Goal: Information Seeking & Learning: Learn about a topic

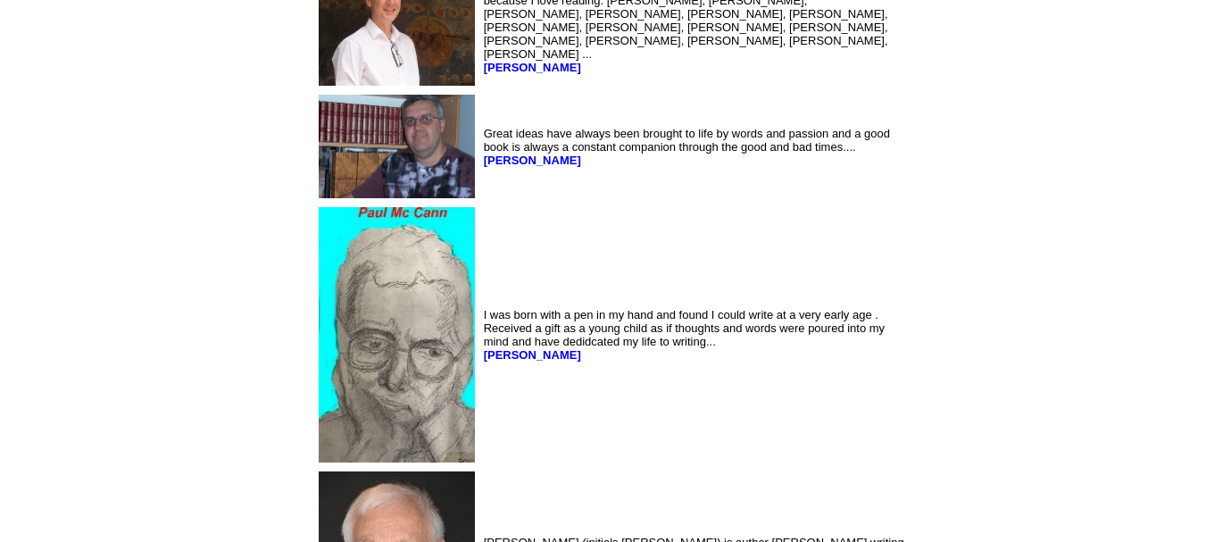
scroll to position [6081, 0]
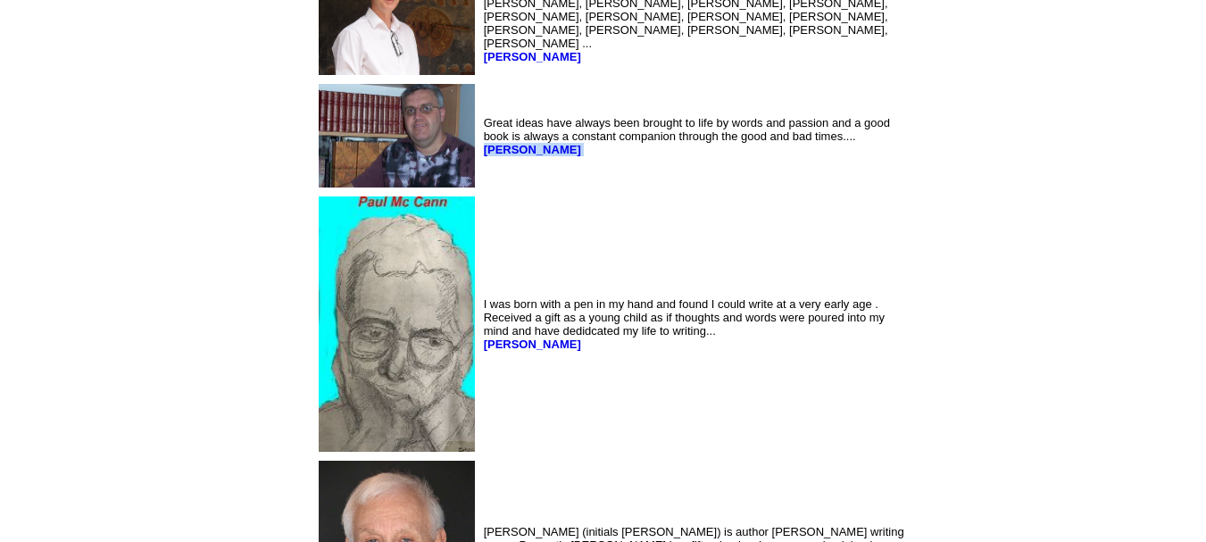
drag, startPoint x: 418, startPoint y: 193, endPoint x: 340, endPoint y: 192, distance: 77.6
click at [480, 192] on td "Great ideas have always been brought to life by words and passion and a good bo…" at bounding box center [694, 136] width 428 height 112
copy font "[PERSON_NAME]"
click at [480, 192] on td "Great ideas have always been brought to life by words and passion and a good bo…" at bounding box center [694, 136] width 428 height 112
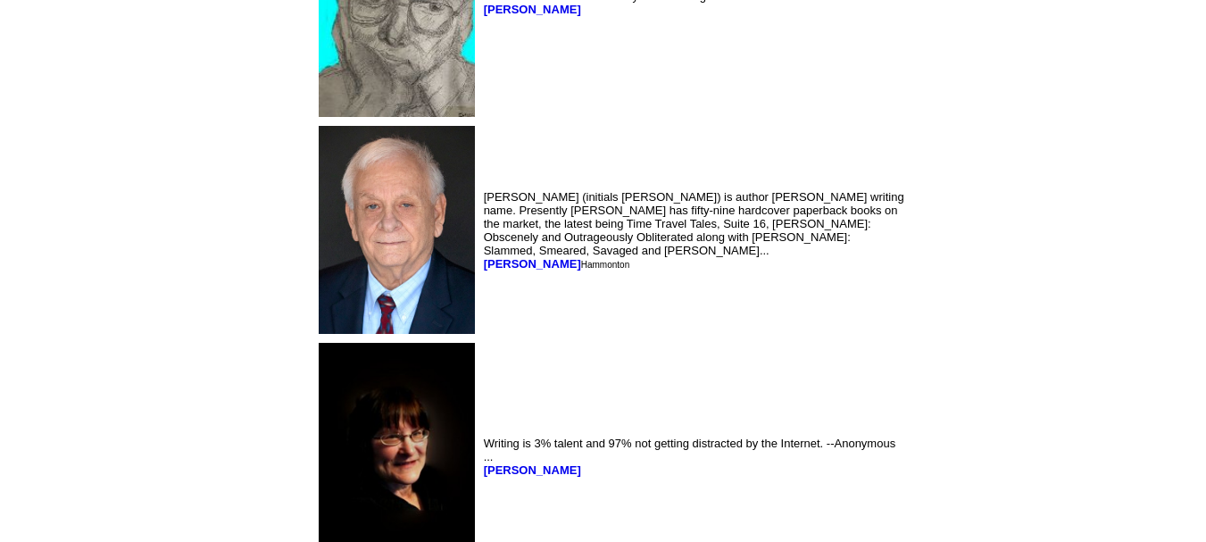
scroll to position [6252, 0]
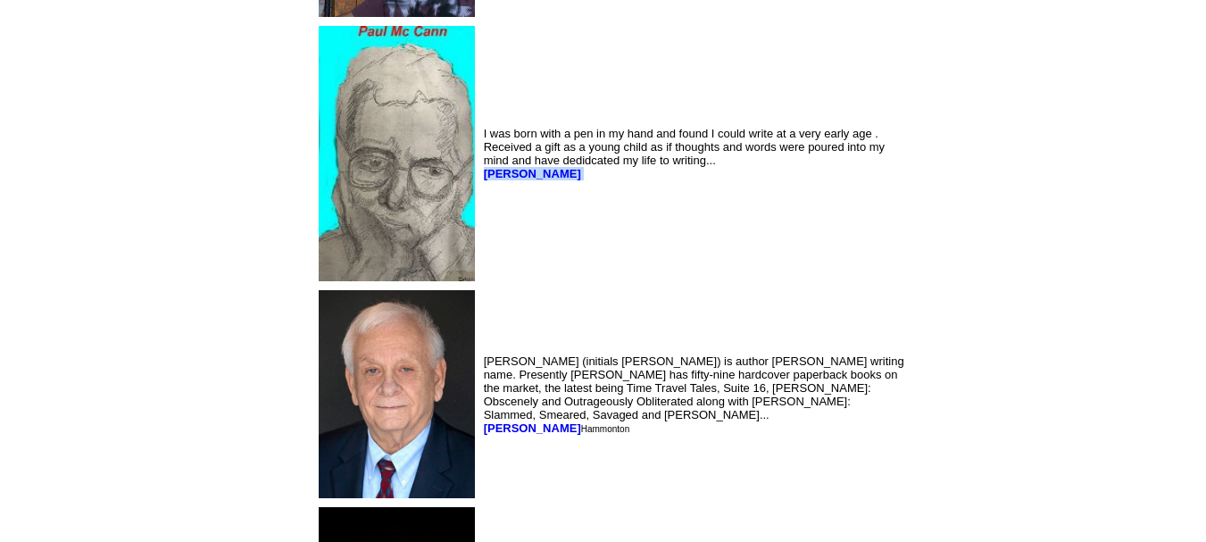
drag, startPoint x: 427, startPoint y: 206, endPoint x: 339, endPoint y: 205, distance: 87.5
click at [480, 205] on td "I was born with a pen in my hand and found I could write at a very early age . …" at bounding box center [694, 153] width 428 height 262
copy font "Paul Mc Cann"
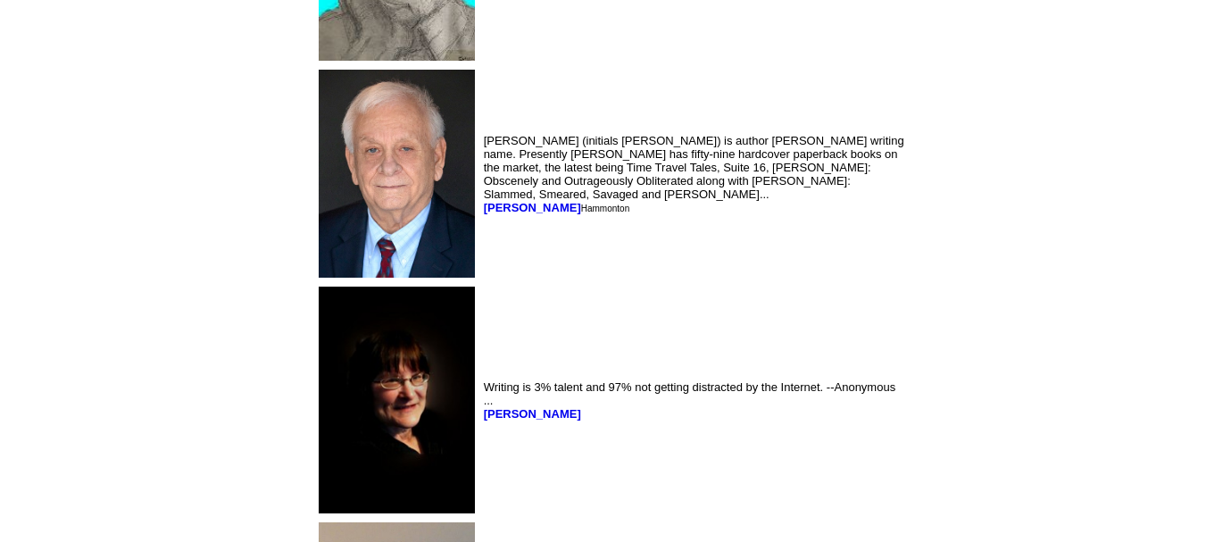
scroll to position [6473, 0]
drag, startPoint x: 399, startPoint y: 236, endPoint x: 341, endPoint y: 231, distance: 58.2
click at [484, 213] on font "Jay Dubya Hammonton" at bounding box center [557, 206] width 146 height 13
copy b "Jay Dubya"
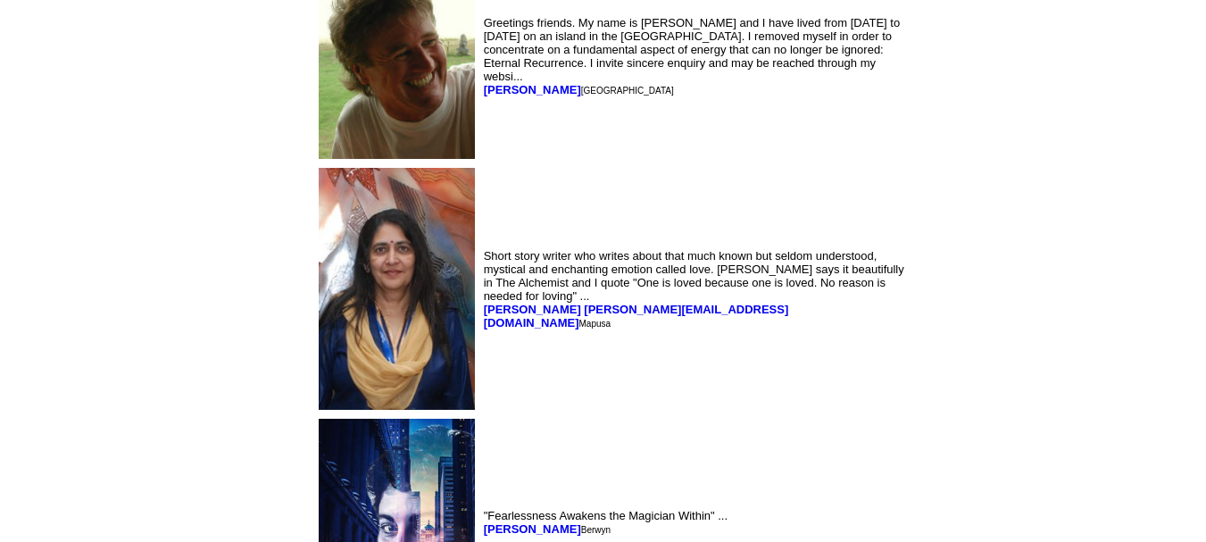
scroll to position [7209, 0]
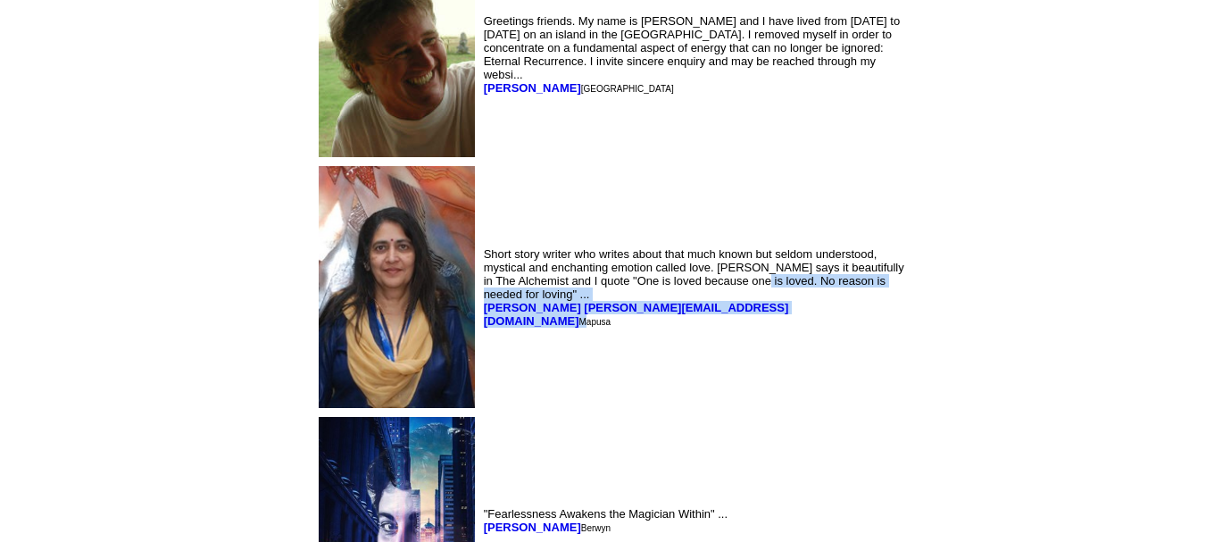
drag, startPoint x: 510, startPoint y: 346, endPoint x: 341, endPoint y: 338, distance: 168.8
click at [484, 327] on font "Short story writer who writes about that much known but seldom understood, myst…" at bounding box center [694, 286] width 420 height 82
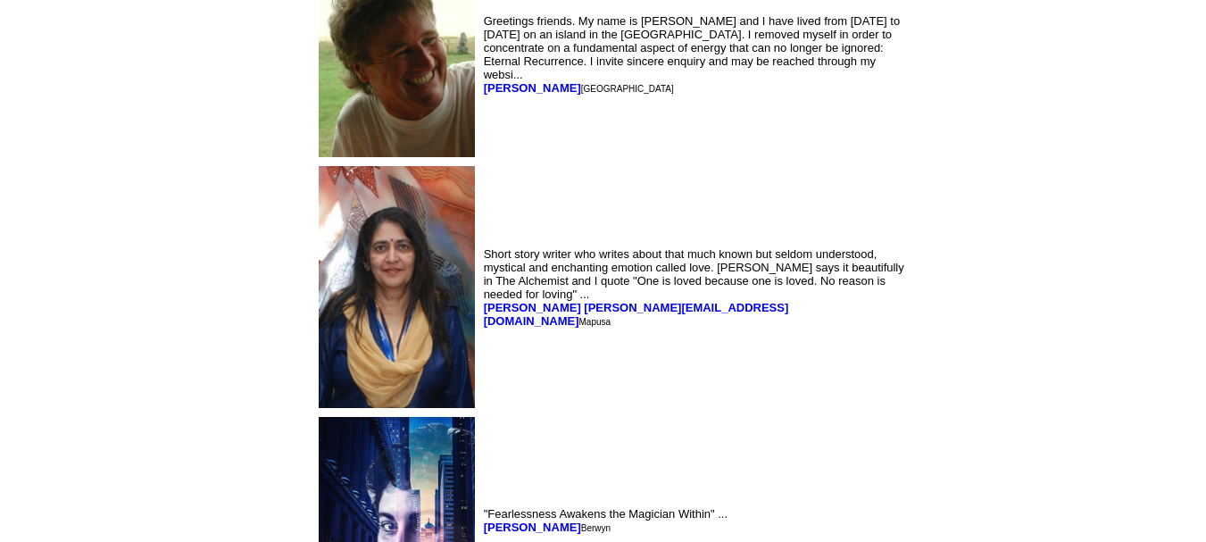
drag, startPoint x: 387, startPoint y: 117, endPoint x: 339, endPoint y: 117, distance: 48.2
click at [480, 117] on td "Greetings friends. My name is Tom kitt and I have lived from 2000 to 2010 on an…" at bounding box center [694, 54] width 428 height 212
copy b "Tom Kitt"
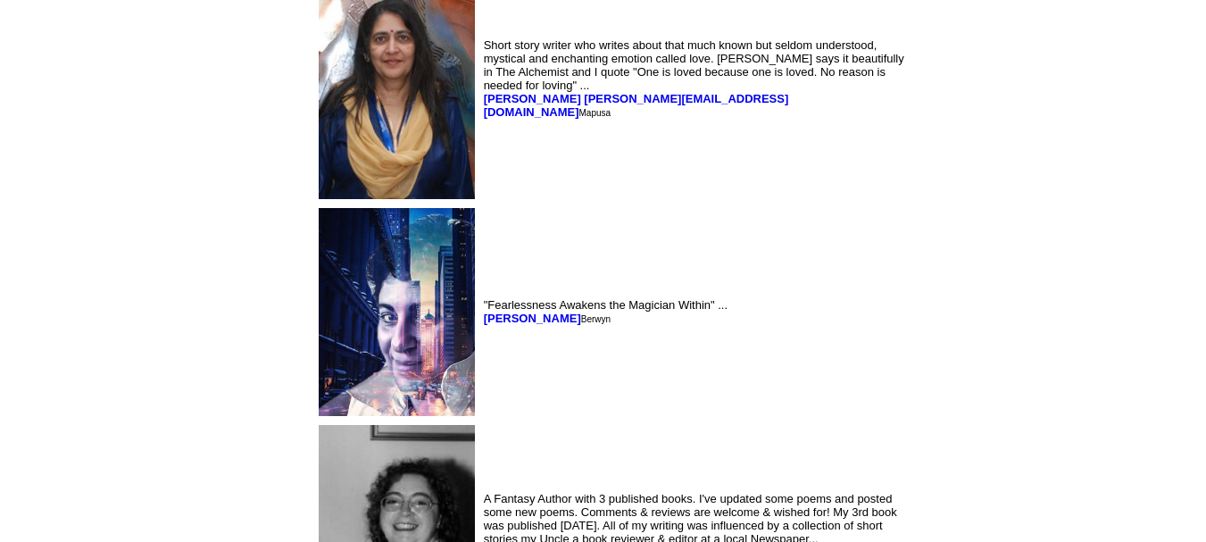
scroll to position [7411, 0]
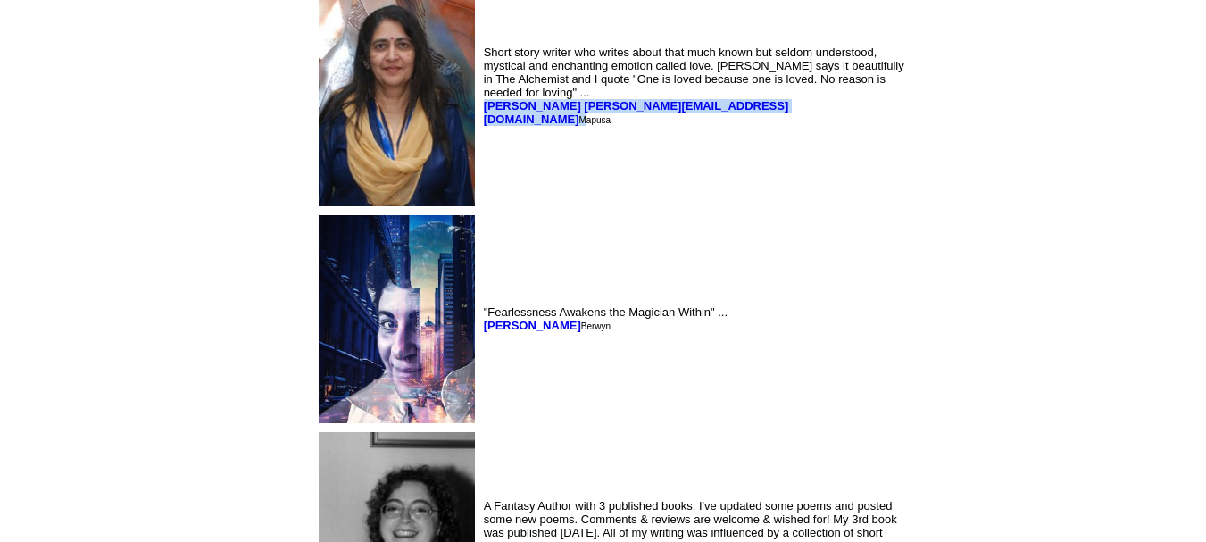
drag, startPoint x: 510, startPoint y: 142, endPoint x: 341, endPoint y: 147, distance: 168.7
click at [484, 126] on font "Lalita lalitavasu@hotmail.com Mapusa" at bounding box center [636, 112] width 305 height 27
copy font "Lalita lalitavasu@hotmail.com"
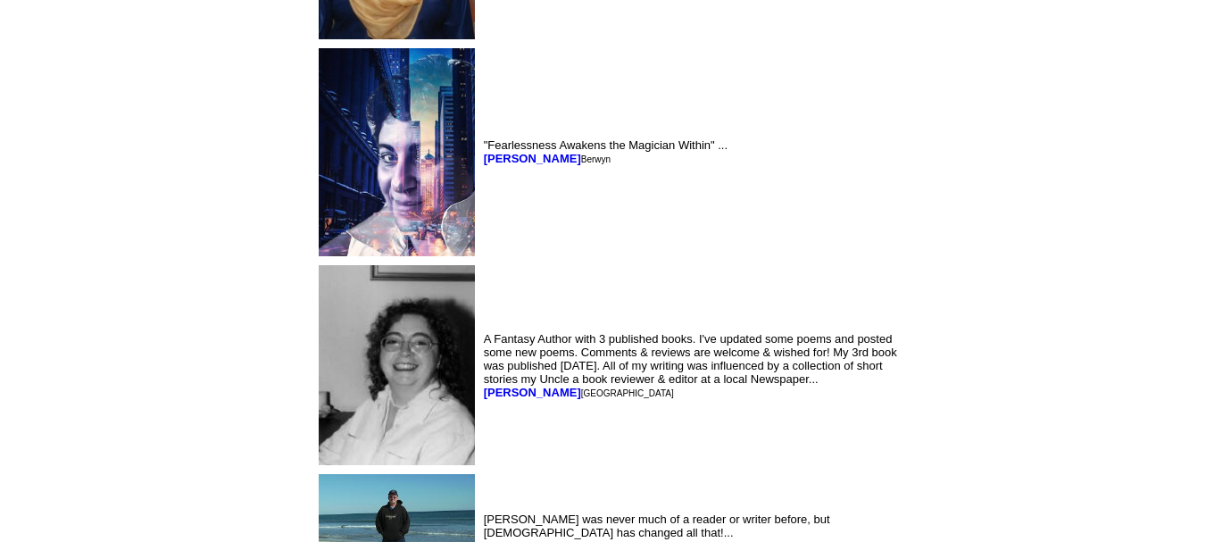
scroll to position [7568, 0]
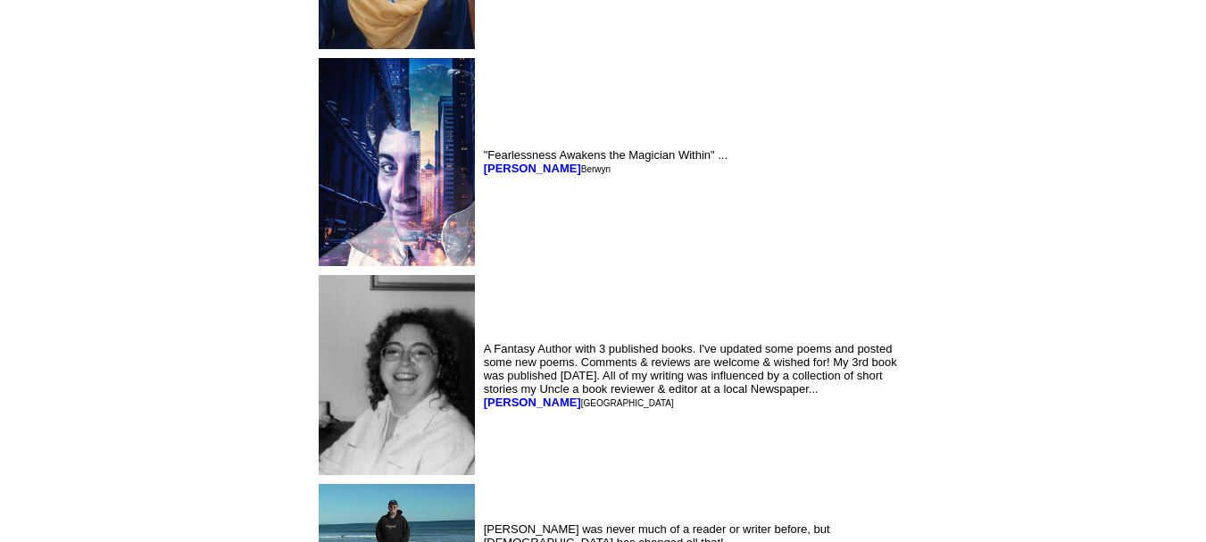
click at [319, 203] on img at bounding box center [397, 162] width 156 height 208
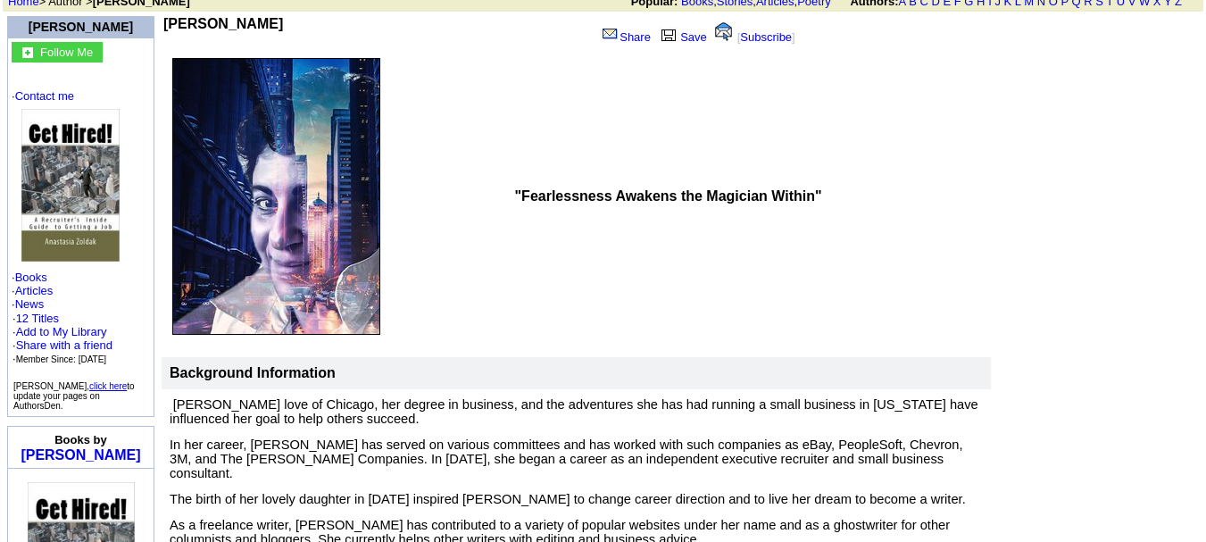
scroll to position [137, 0]
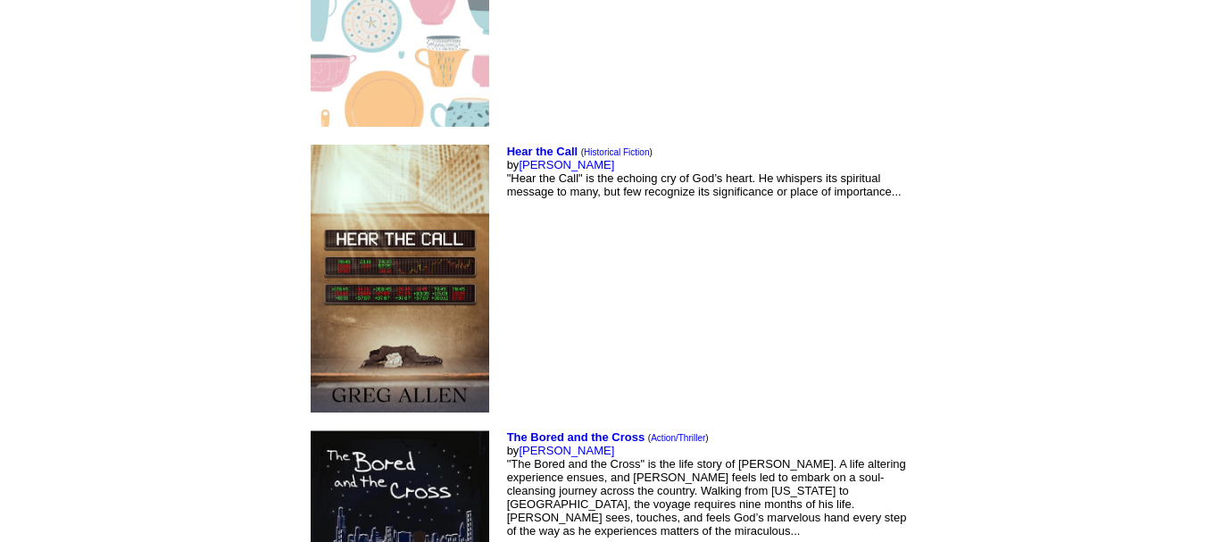
scroll to position [8119, 0]
drag, startPoint x: 468, startPoint y: 245, endPoint x: 406, endPoint y: 240, distance: 61.7
copy font "[PERSON_NAME]"
click at [507, 431] on font "The Bored and the Cross ( Action/Thriller ) by Greg Allen "The Bored and the Cr…" at bounding box center [707, 484] width 400 height 107
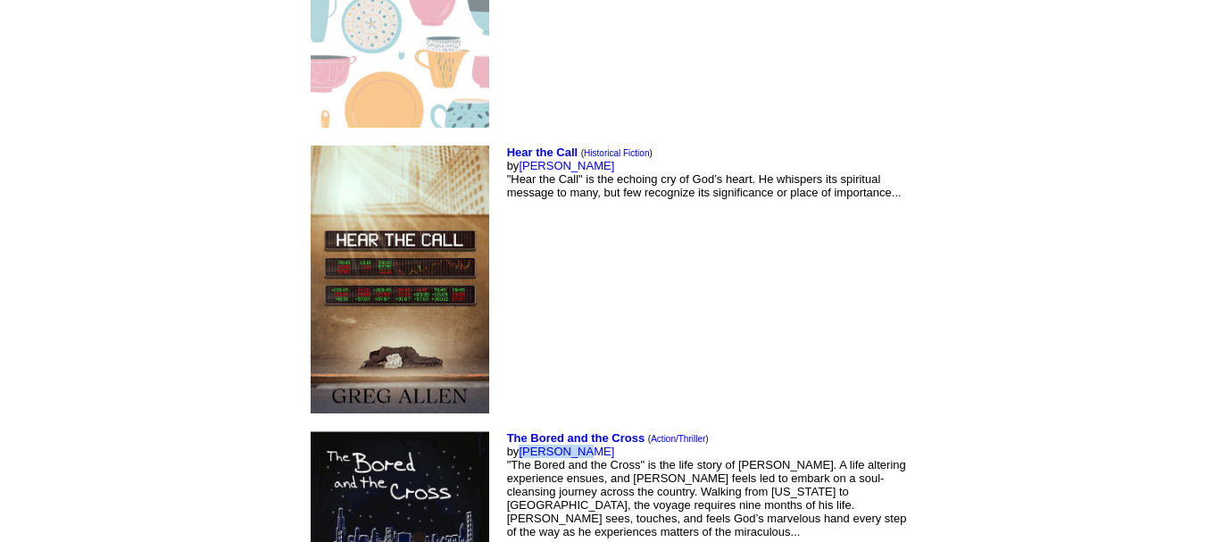
click at [507, 431] on font "The Bored and the Cross ( Action/Thriller ) by Greg Allen "The Bored and the Cr…" at bounding box center [707, 484] width 400 height 107
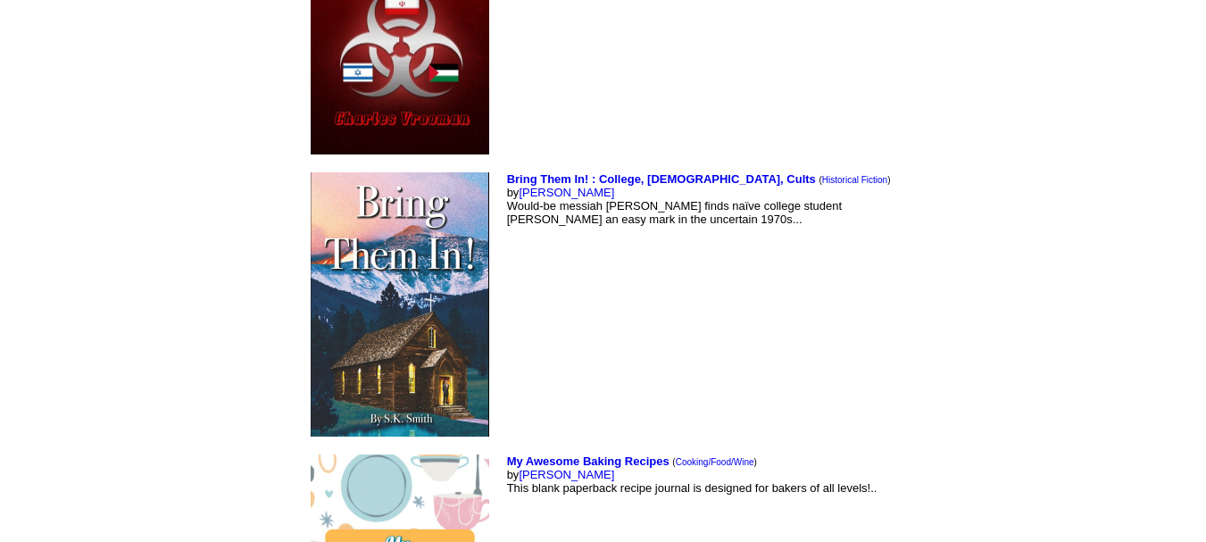
scroll to position [7512, 0]
drag, startPoint x: 477, startPoint y: 266, endPoint x: 406, endPoint y: 267, distance: 70.5
copy font "[PERSON_NAME]"
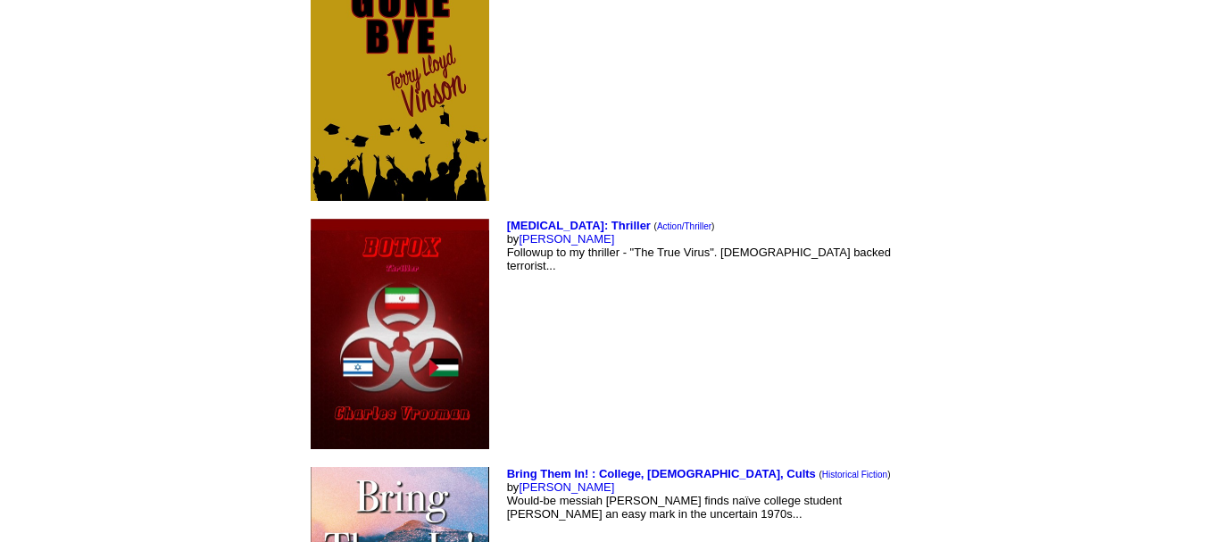
scroll to position [7176, 0]
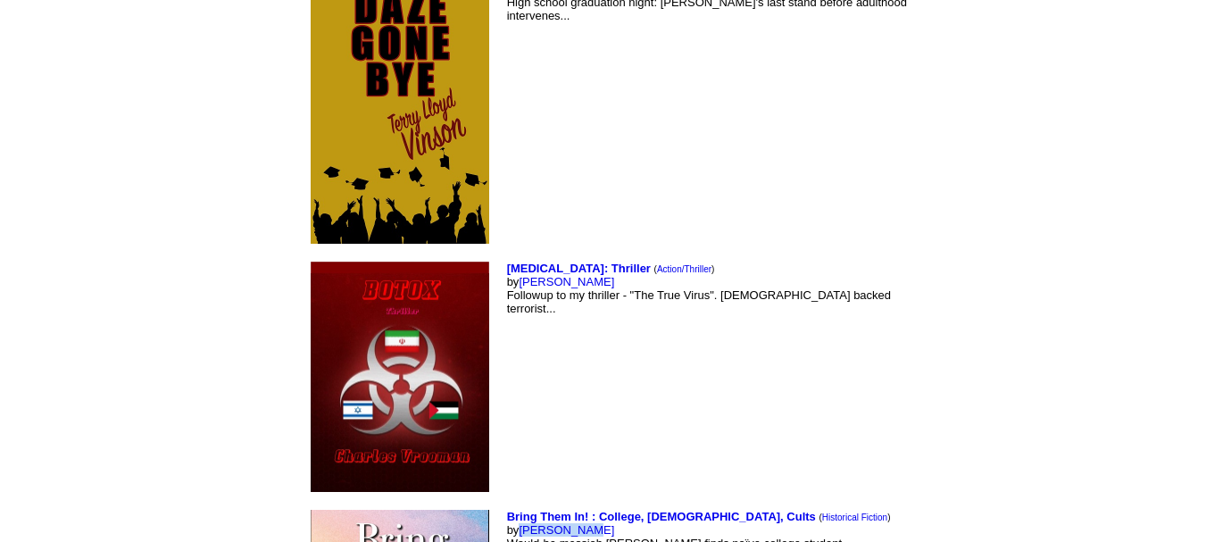
drag, startPoint x: 479, startPoint y: 316, endPoint x: 406, endPoint y: 317, distance: 73.2
copy font "[PERSON_NAME]"
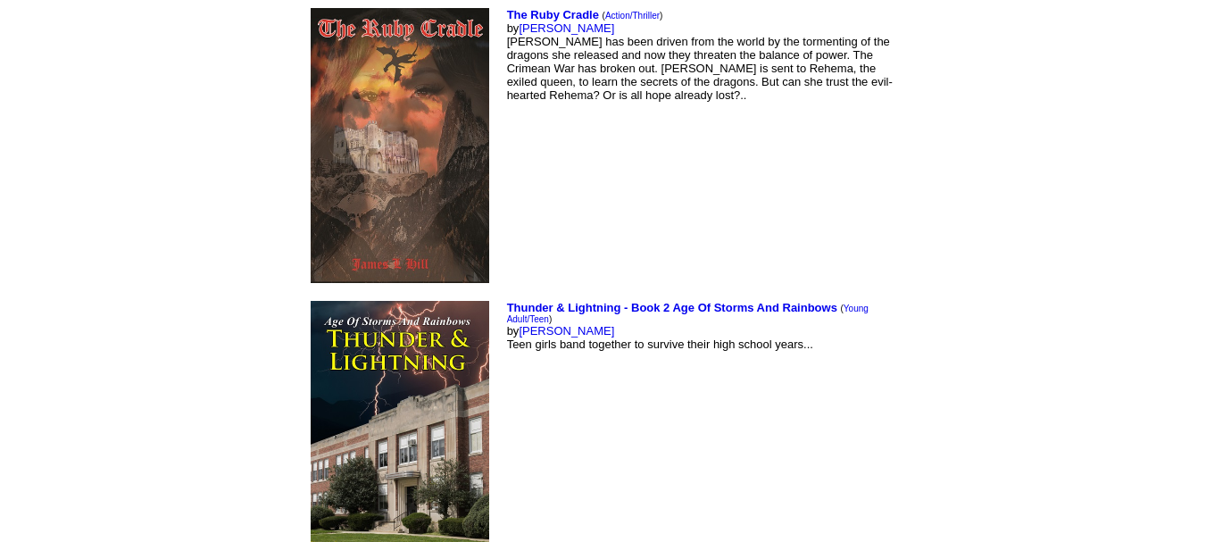
scroll to position [6061, 0]
